Goal: Task Accomplishment & Management: Complete application form

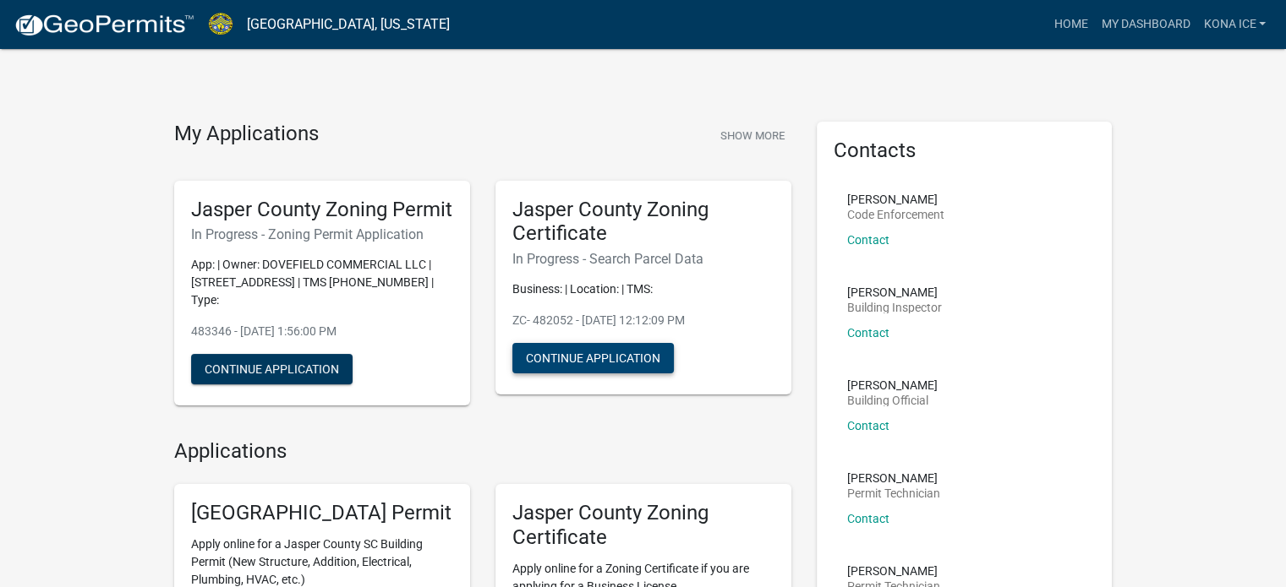
click at [591, 353] on button "Continue Application" at bounding box center [592, 358] width 161 height 30
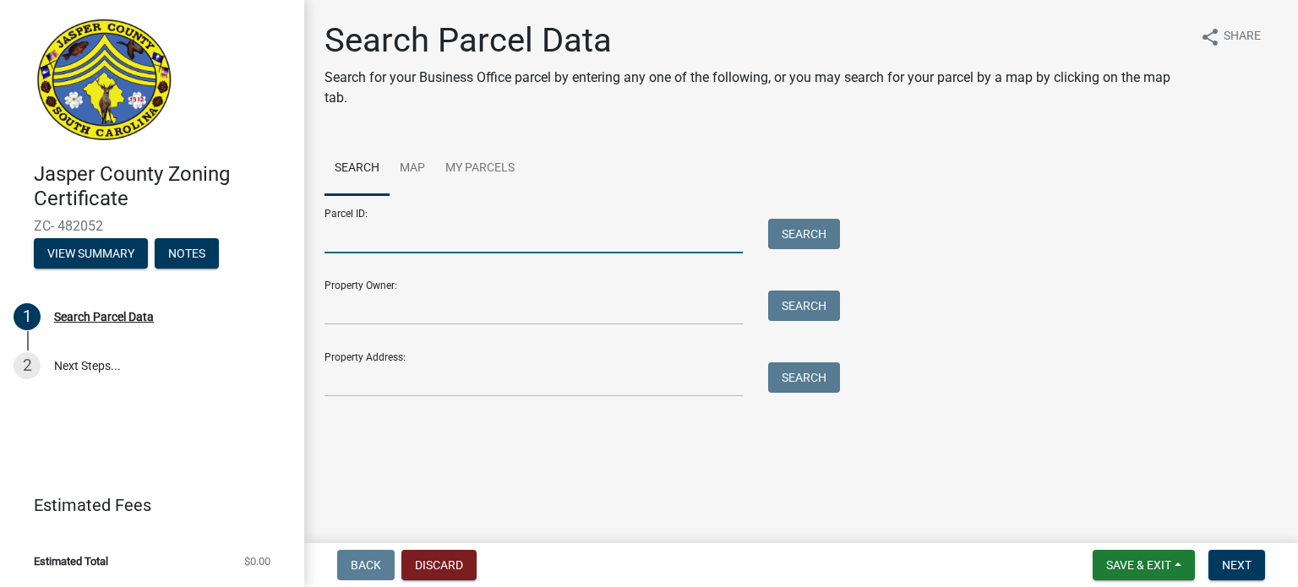
click at [359, 233] on input "Parcel ID:" at bounding box center [534, 236] width 418 height 35
type input "[PHONE_NUMBER]"
click at [792, 237] on button "Search" at bounding box center [804, 234] width 72 height 30
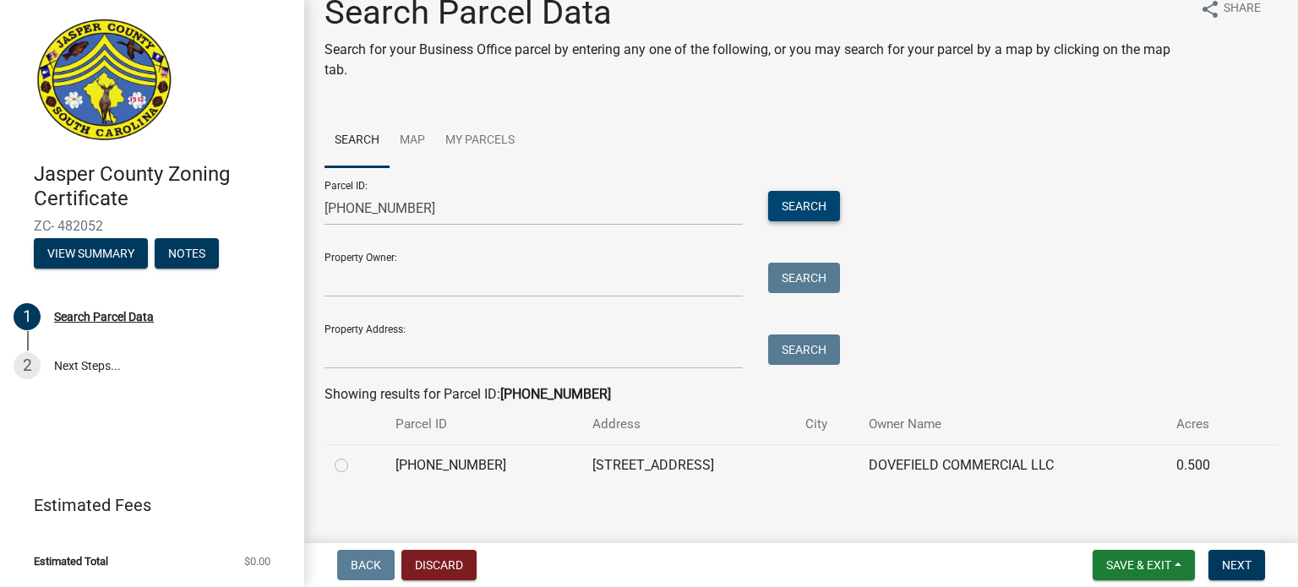
scroll to position [42, 0]
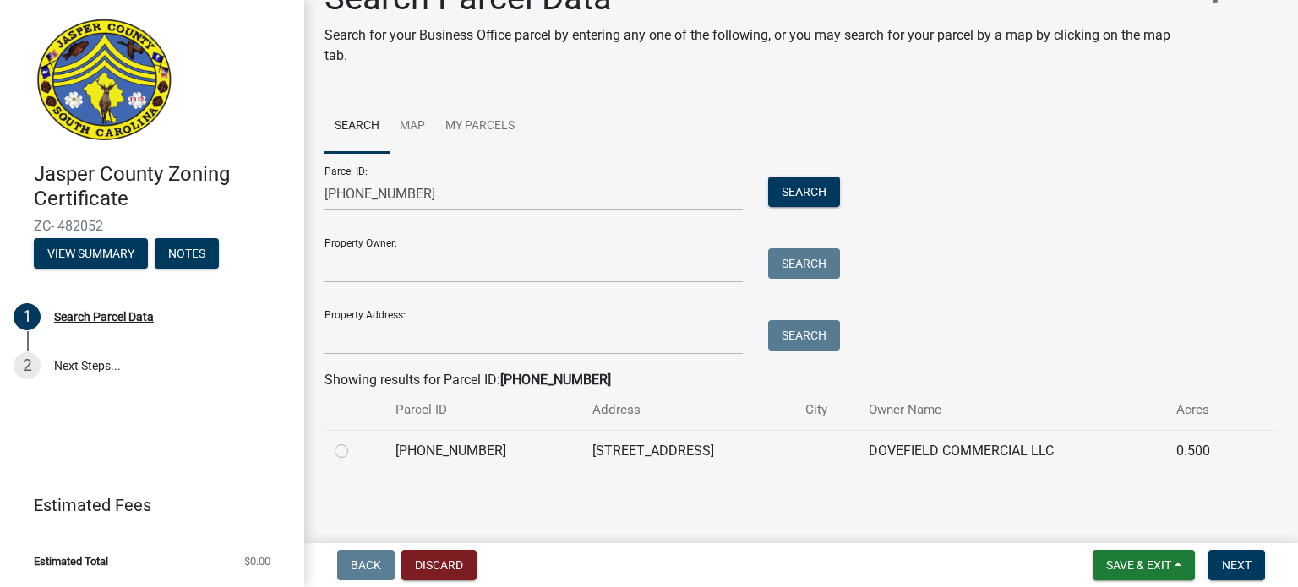
click at [355, 441] on label at bounding box center [355, 441] width 0 height 0
click at [355, 452] on input "radio" at bounding box center [360, 446] width 11 height 11
radio input "true"
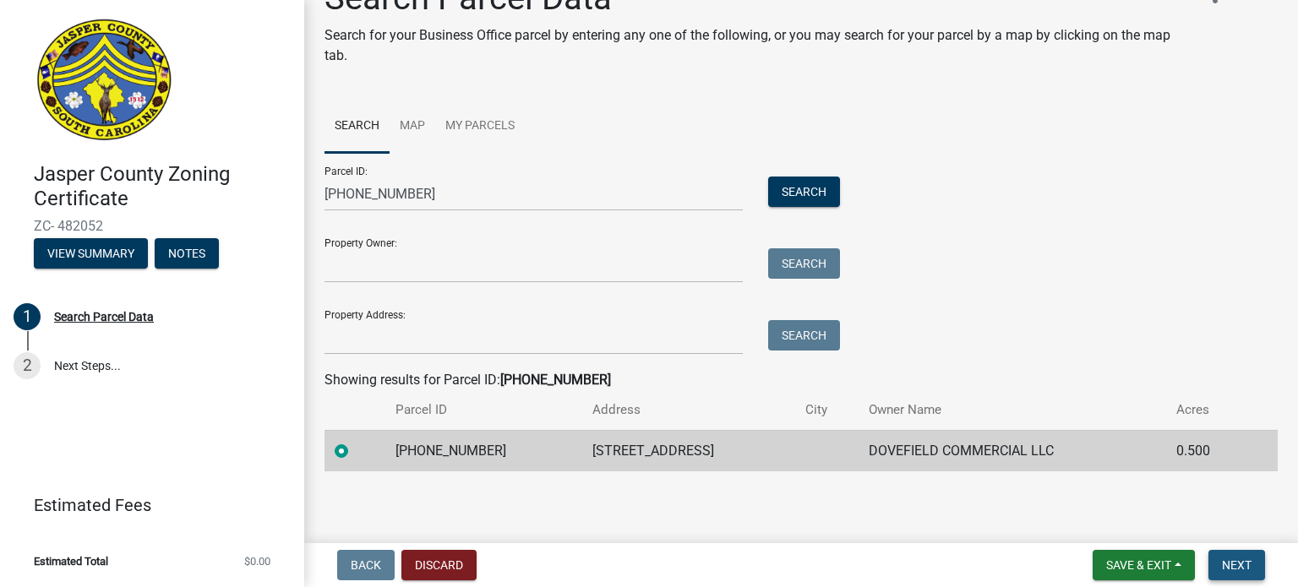
click at [1237, 566] on span "Next" at bounding box center [1237, 566] width 30 height 14
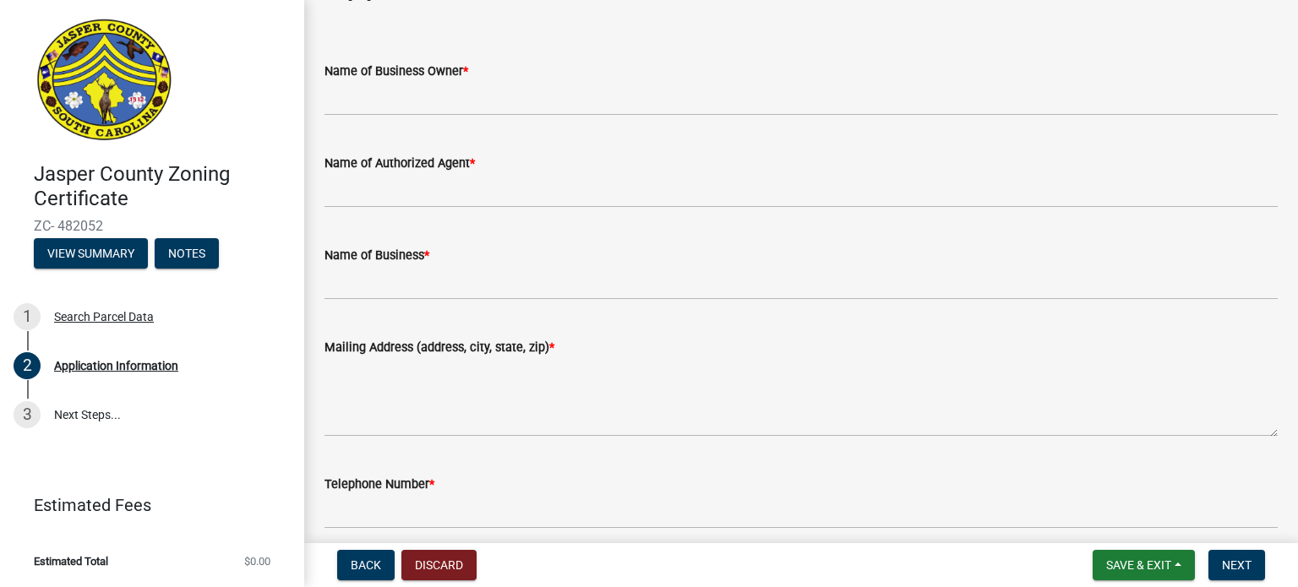
scroll to position [85, 0]
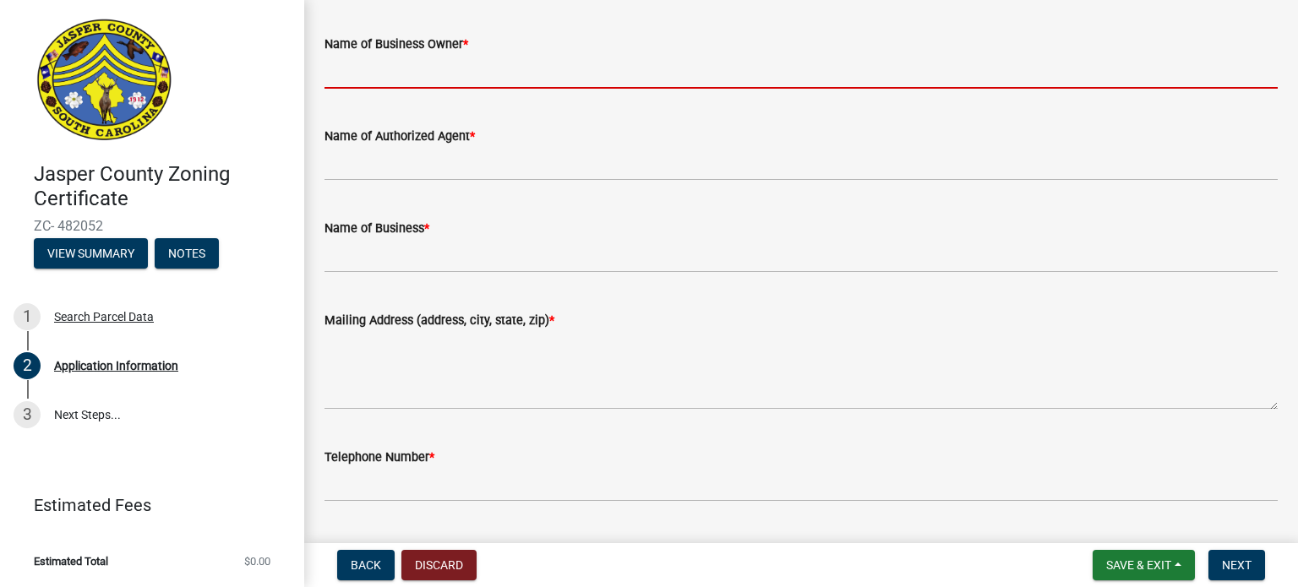
click at [565, 79] on input "Name of Business Owner *" at bounding box center [801, 71] width 953 height 35
type input "[PERSON_NAME]"
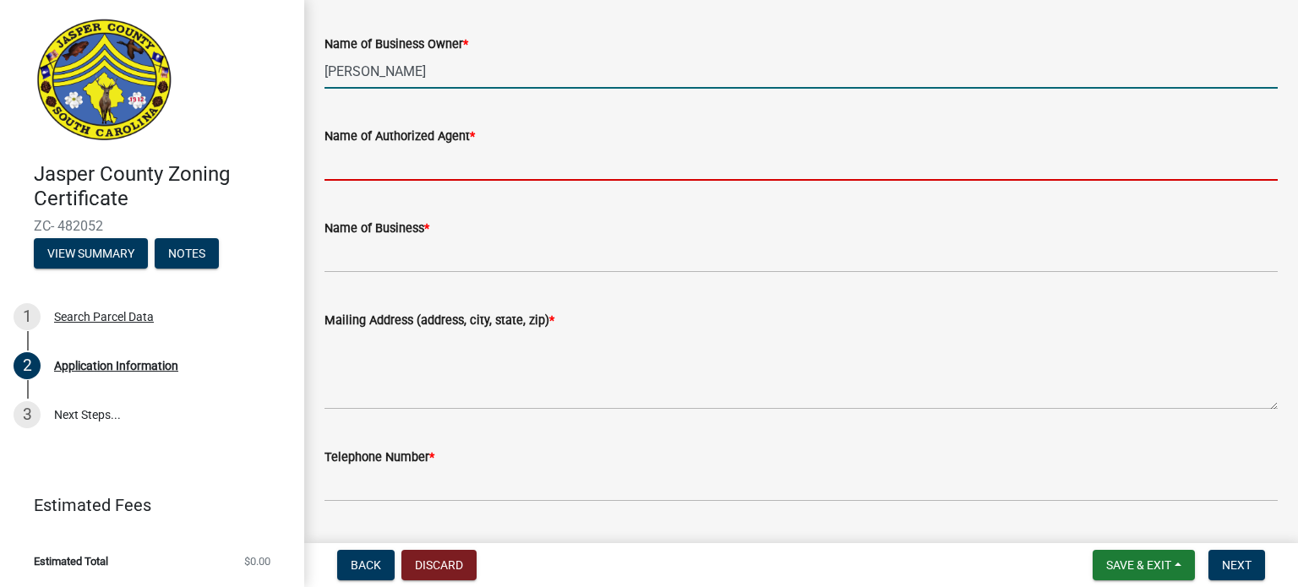
type input "[PERSON_NAME]"
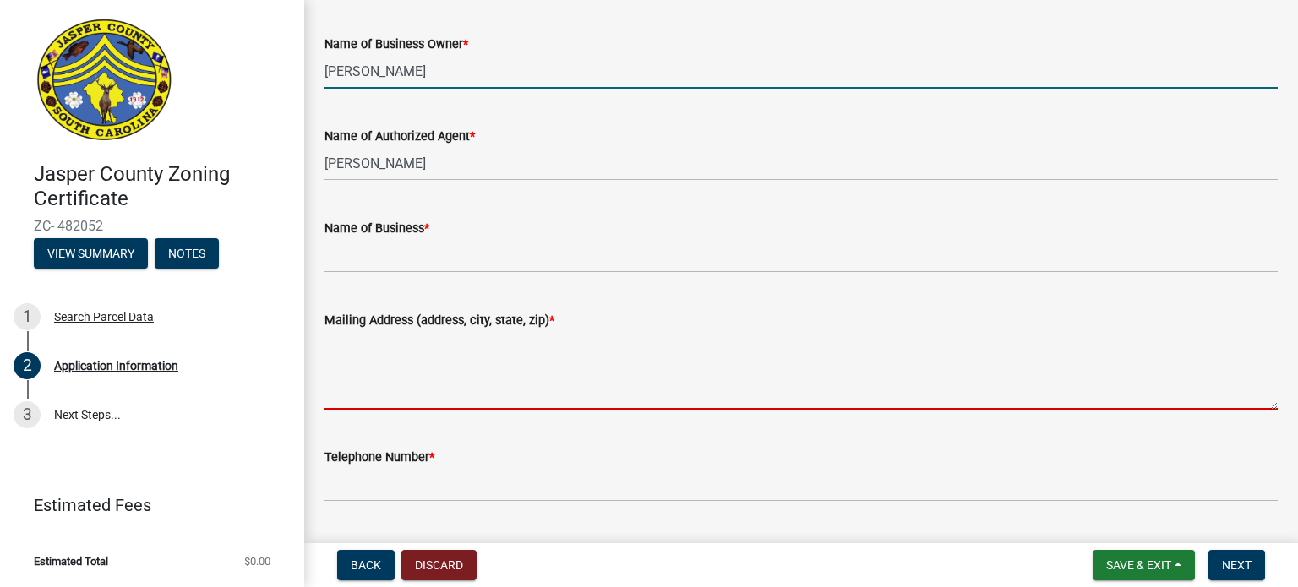
type textarea "119 Runner [GEOGRAPHIC_DATA], [US_STATE] 29909"
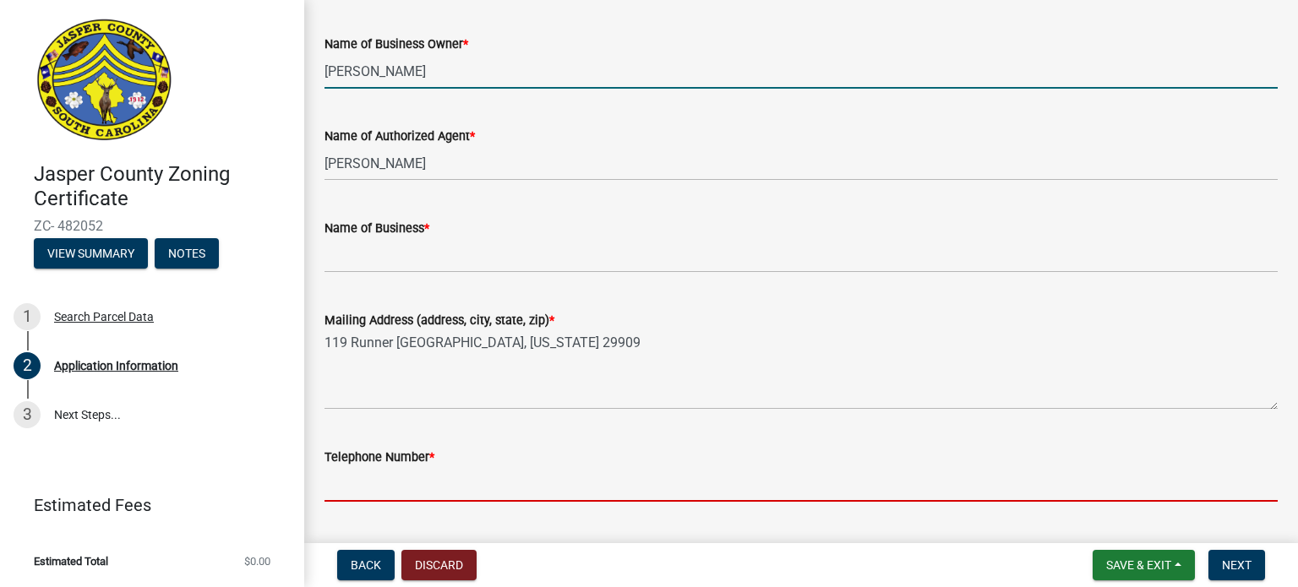
type input "6307459308"
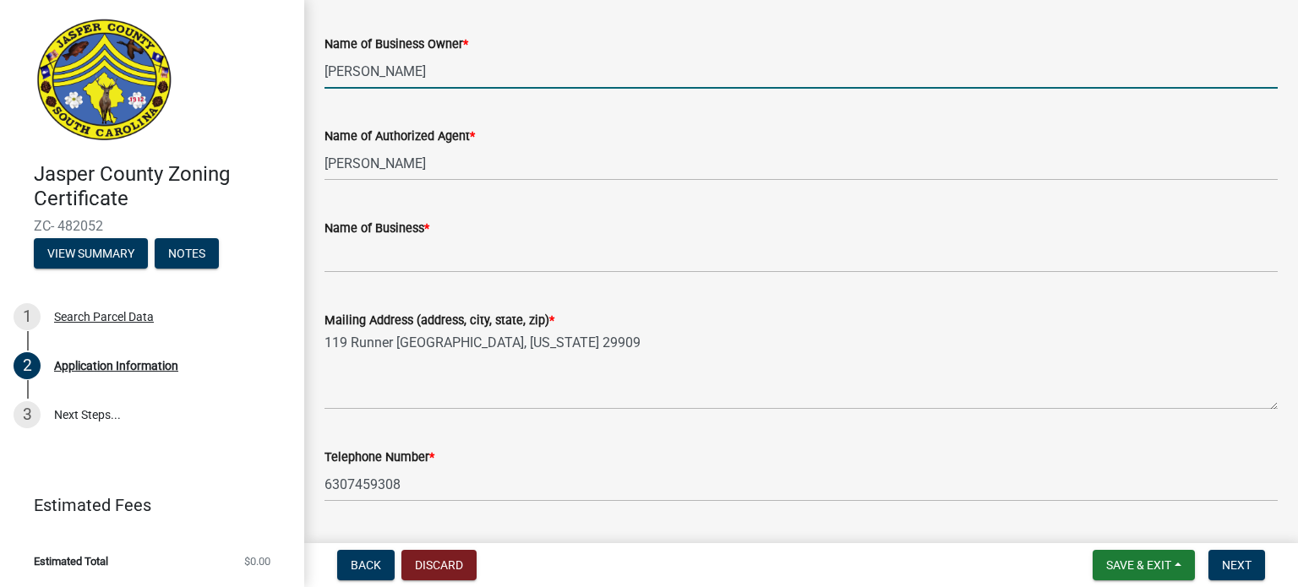
type input "[EMAIL_ADDRESS][DOMAIN_NAME]"
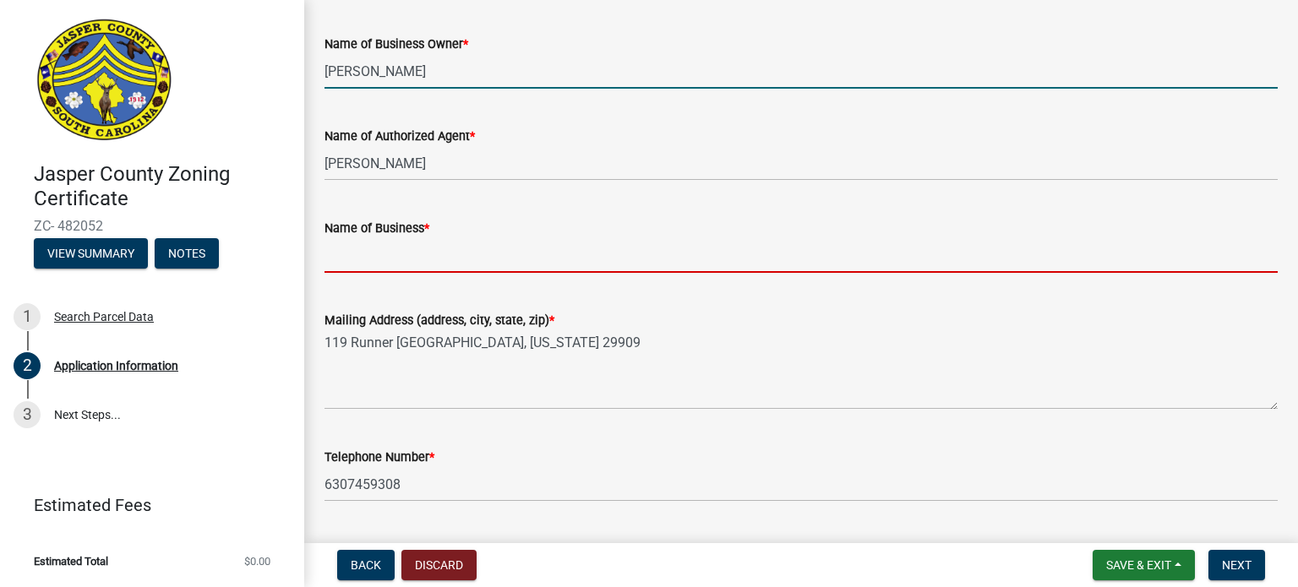
click at [433, 249] on input "Name of Business *" at bounding box center [801, 255] width 953 height 35
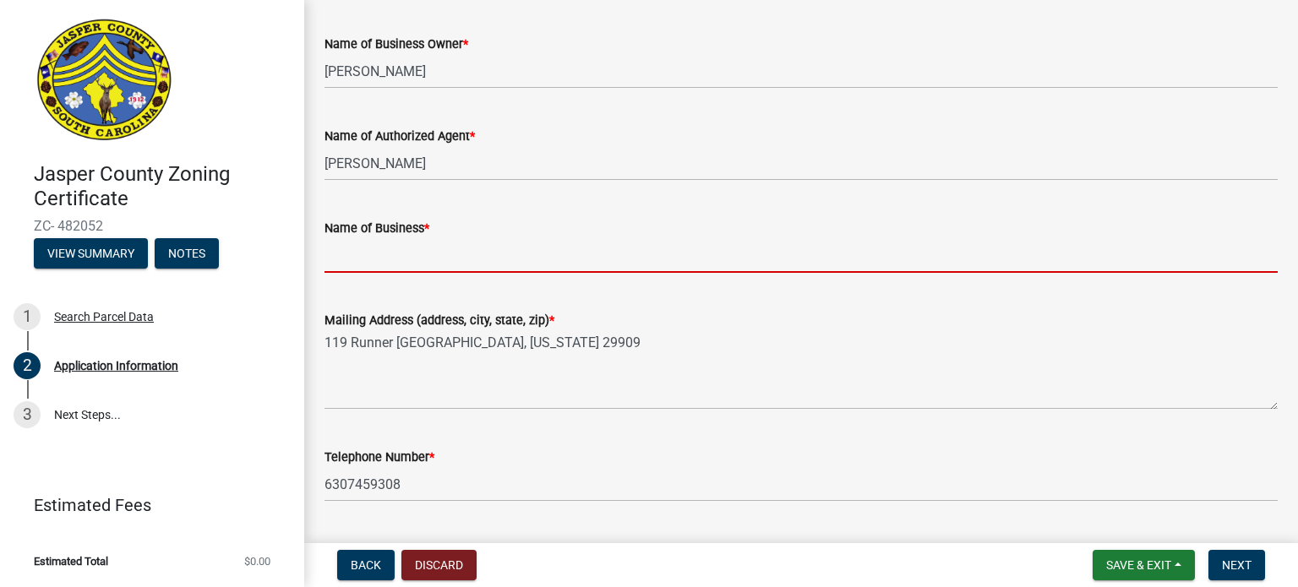
type input "Kona Ice of Hilton Head"
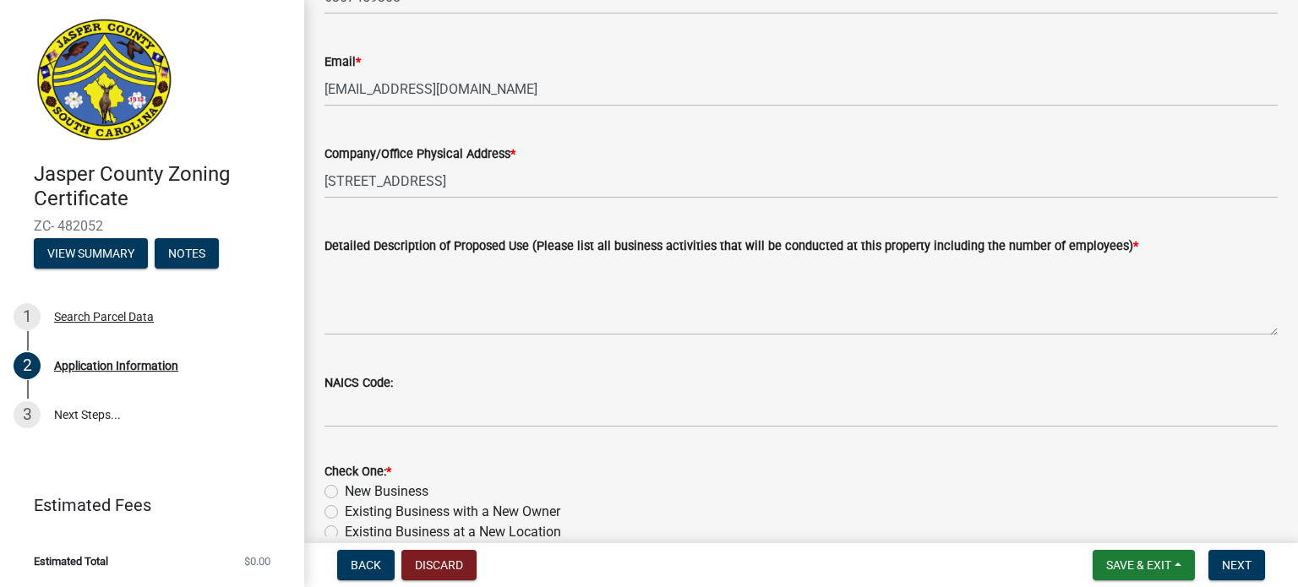
scroll to position [592, 0]
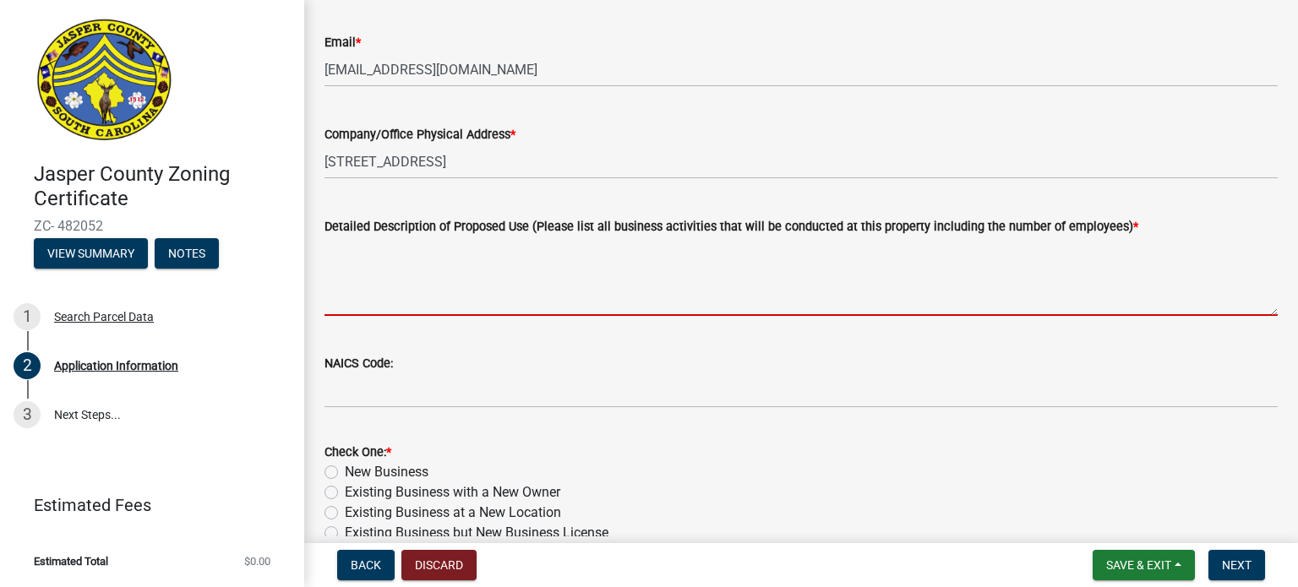
click at [355, 300] on textarea "Detailed Description of Proposed Use (Please list all business activities that …" at bounding box center [801, 276] width 953 height 79
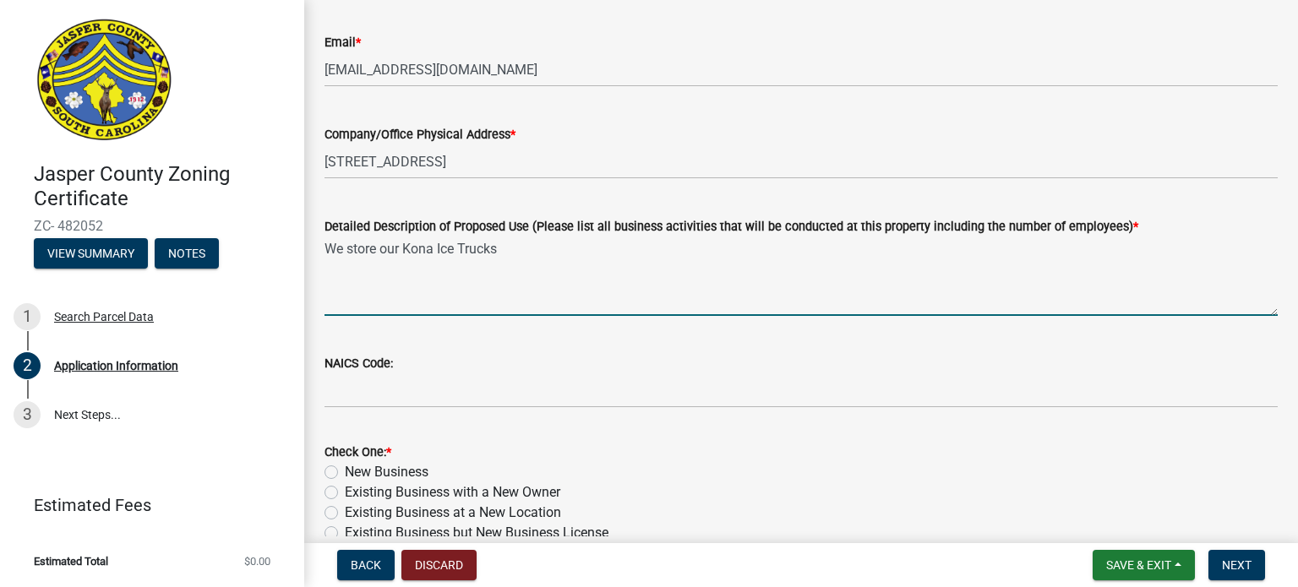
type textarea "We store our Kona Ice Trucks"
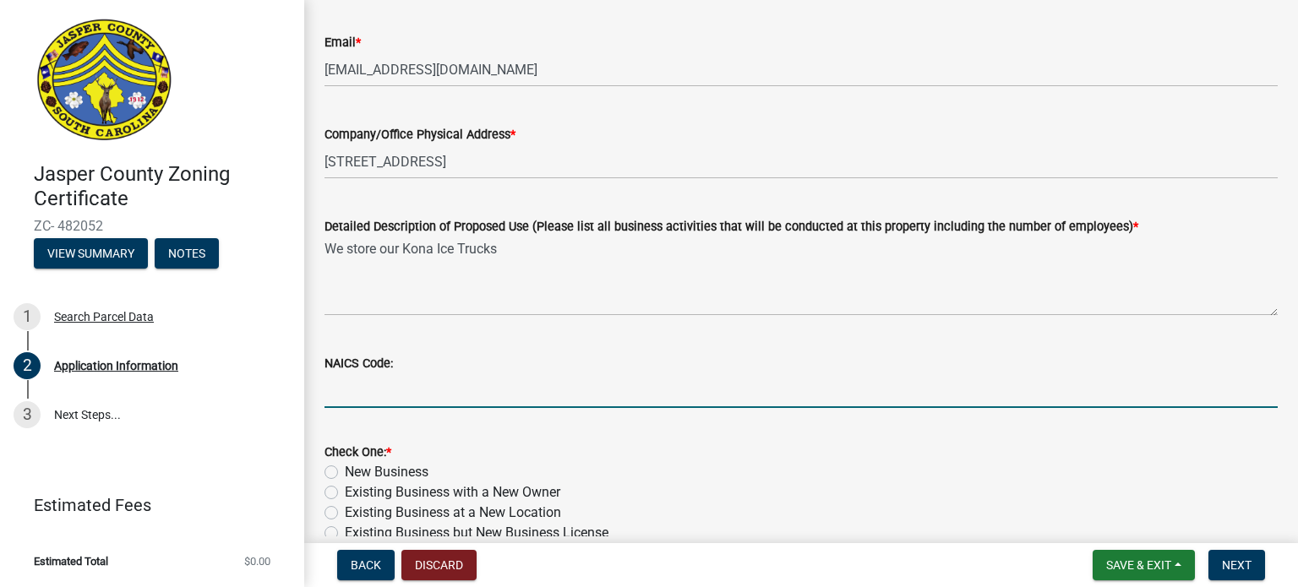
click at [413, 379] on input "NAICS Code:" at bounding box center [801, 391] width 953 height 35
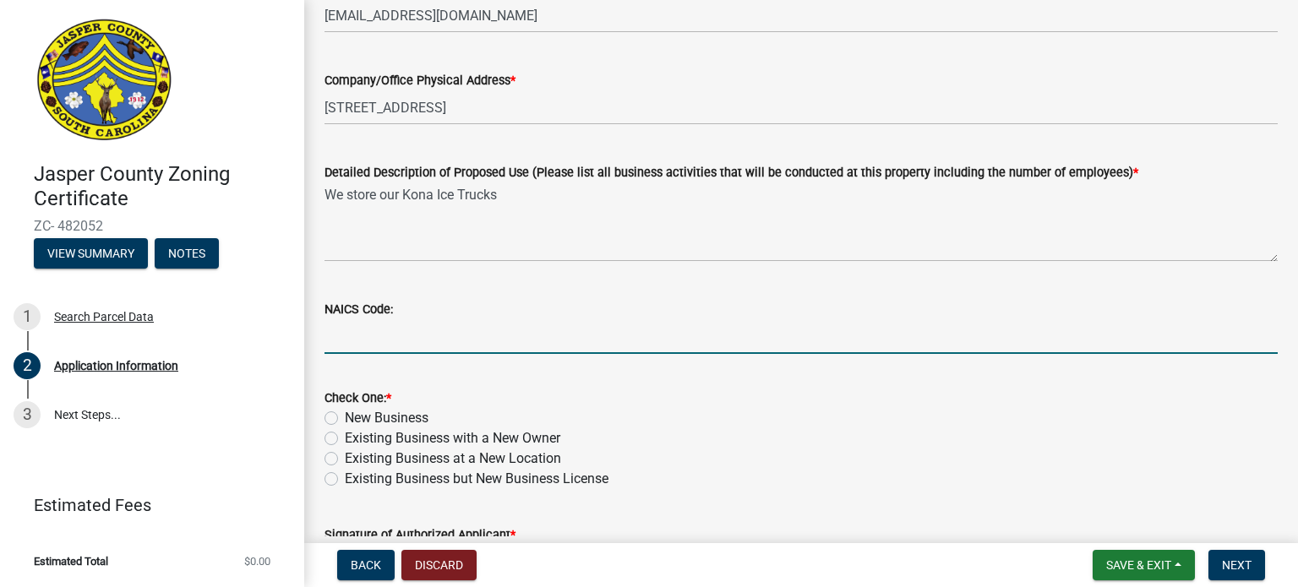
scroll to position [761, 0]
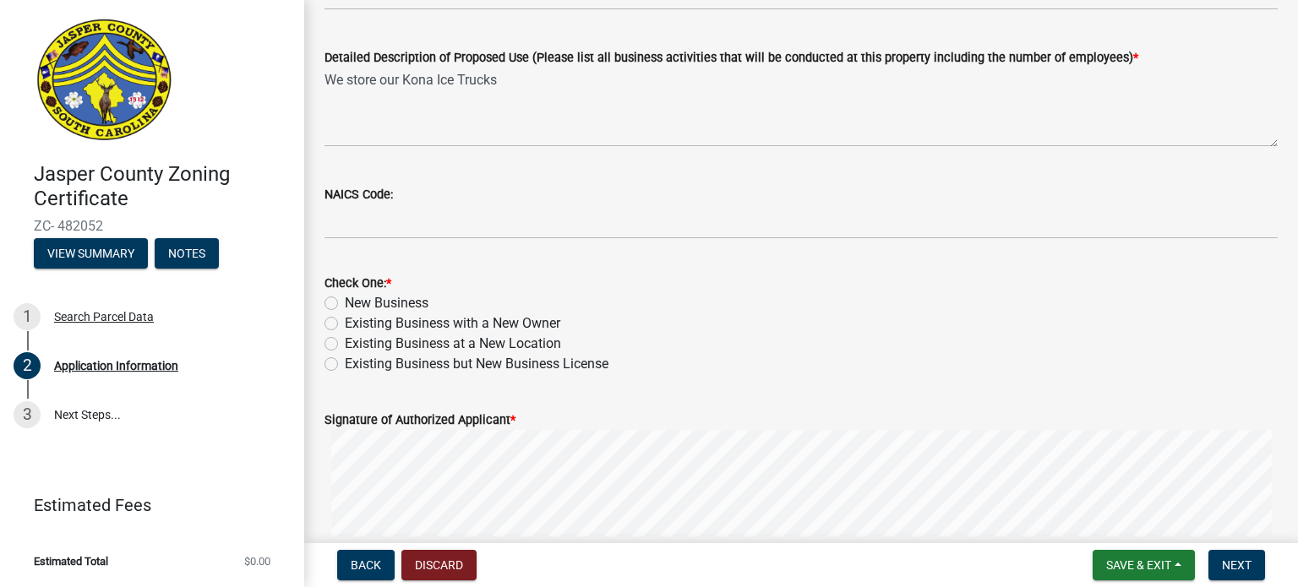
click at [345, 303] on label "New Business" at bounding box center [387, 303] width 84 height 20
click at [345, 303] on input "New Business" at bounding box center [350, 298] width 11 height 11
radio input "true"
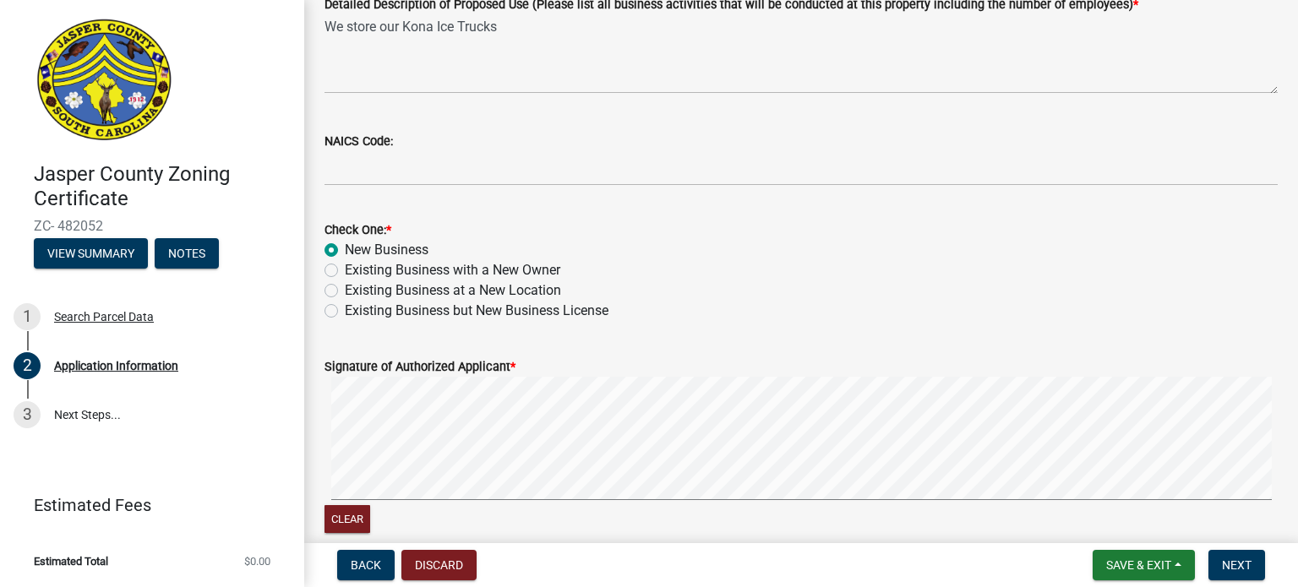
scroll to position [943, 0]
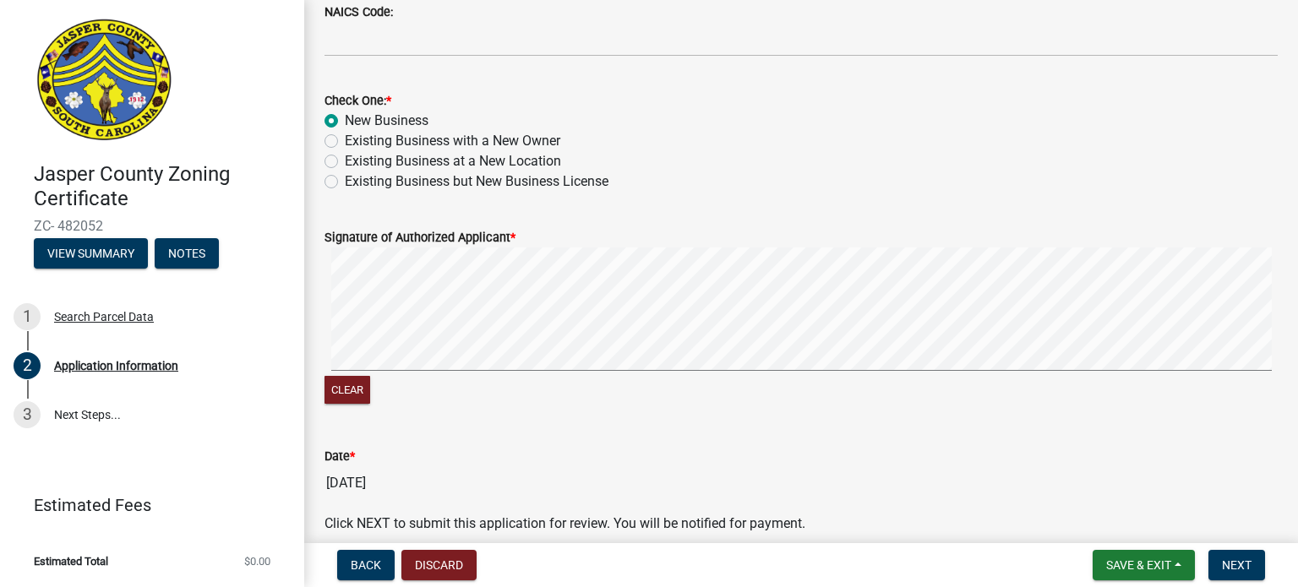
click at [489, 374] on signature-pad at bounding box center [801, 312] width 953 height 128
click at [423, 371] on signature-pad at bounding box center [801, 312] width 953 height 128
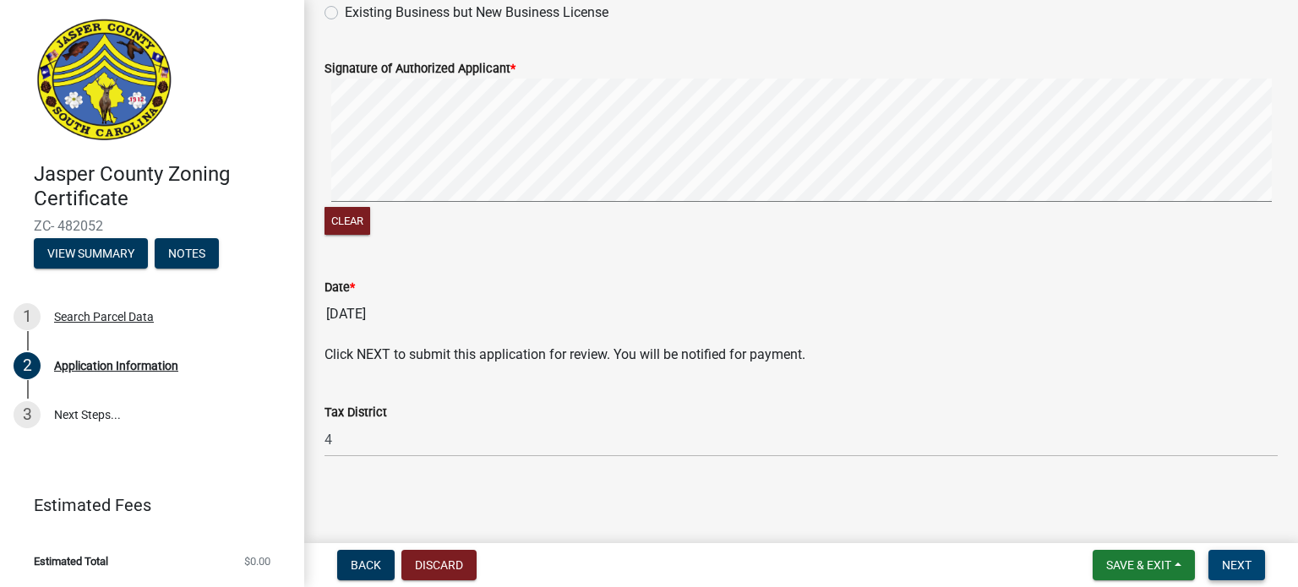
click at [1243, 568] on span "Next" at bounding box center [1237, 566] width 30 height 14
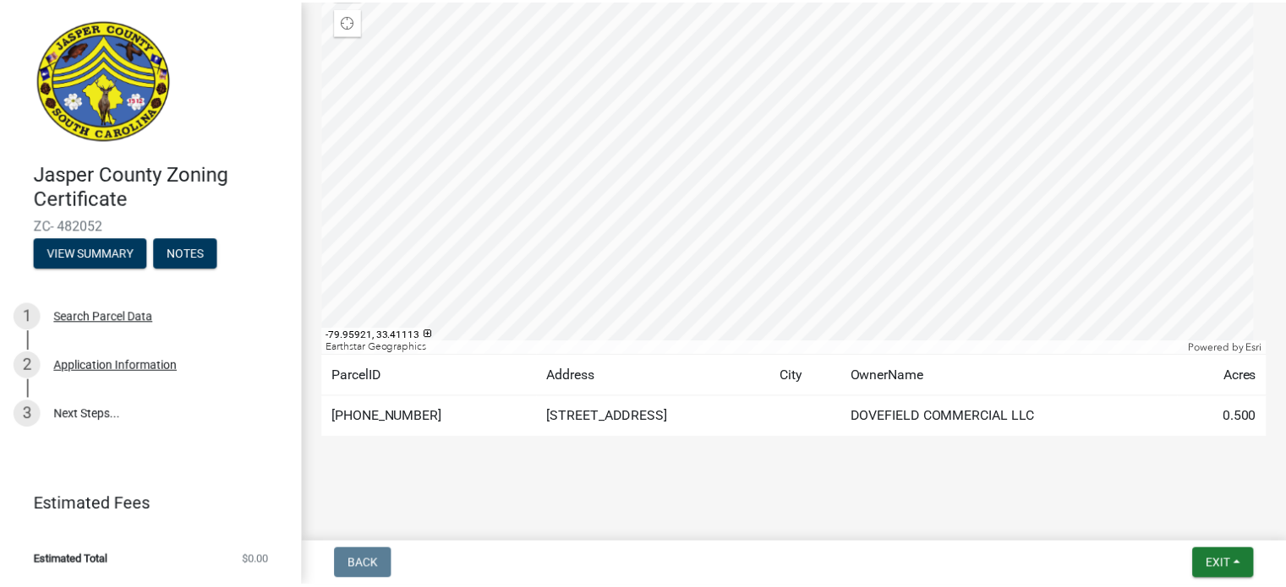
scroll to position [270, 0]
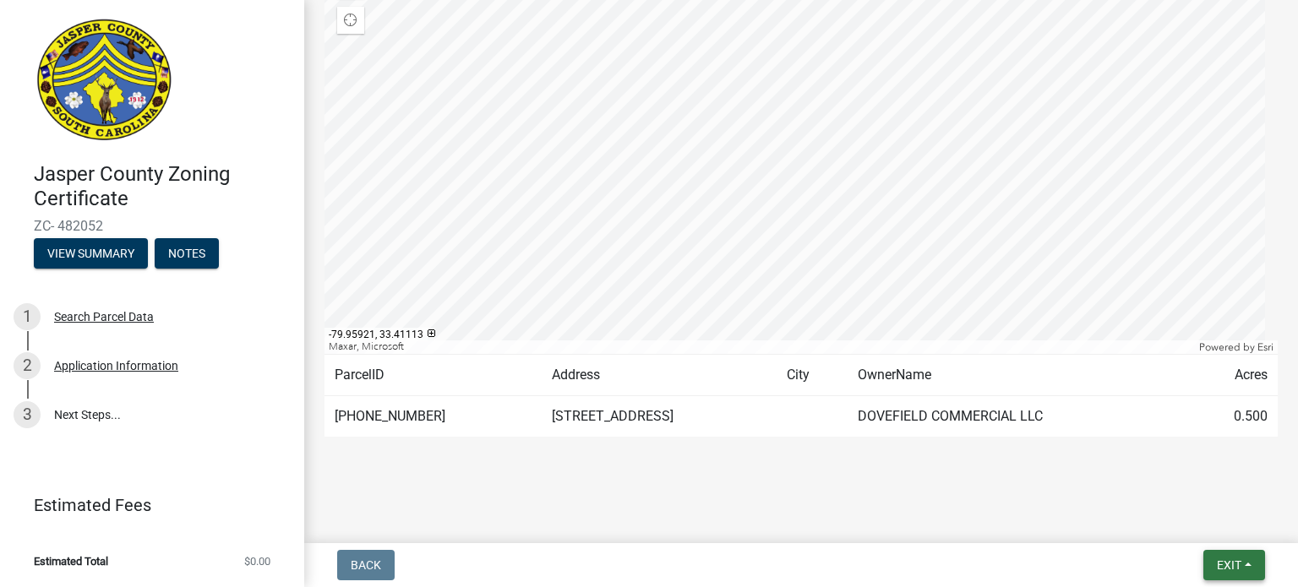
click at [1234, 564] on span "Exit" at bounding box center [1229, 566] width 25 height 14
click at [1198, 521] on button "Save & Exit" at bounding box center [1198, 521] width 135 height 41
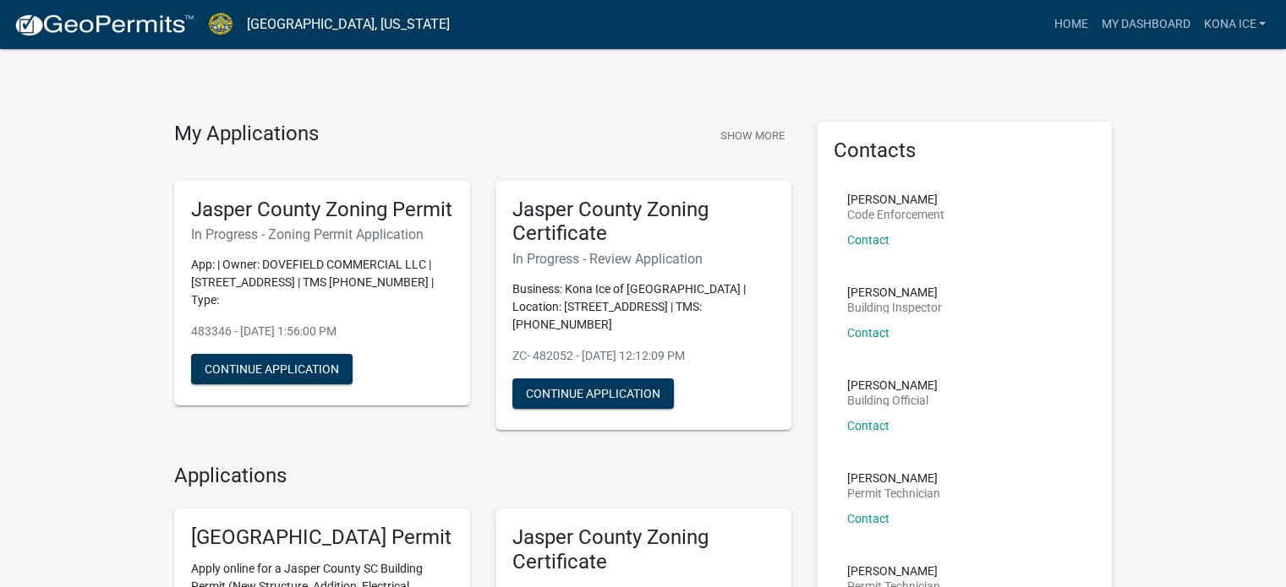
drag, startPoint x: 739, startPoint y: 341, endPoint x: 512, endPoint y: 341, distance: 226.5
click at [512, 347] on p "ZC- 482052 - [DATE] 12:12:09 PM" at bounding box center [643, 356] width 262 height 18
copy p "ZC- 482052 - [DATE] 12:12:09 PM"
